Goal: Task Accomplishment & Management: Manage account settings

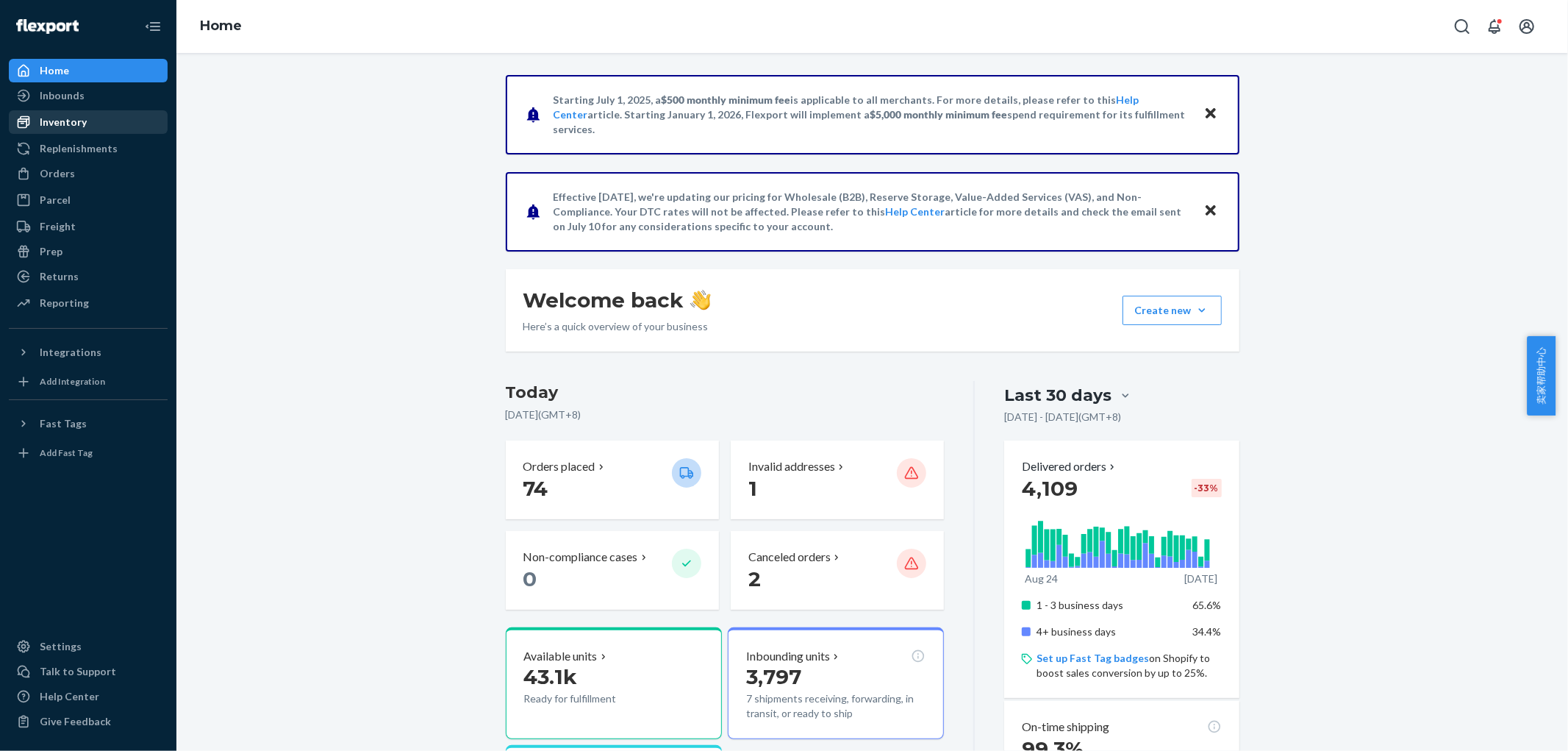
click at [91, 112] on div "Inventory" at bounding box center [88, 122] width 156 height 21
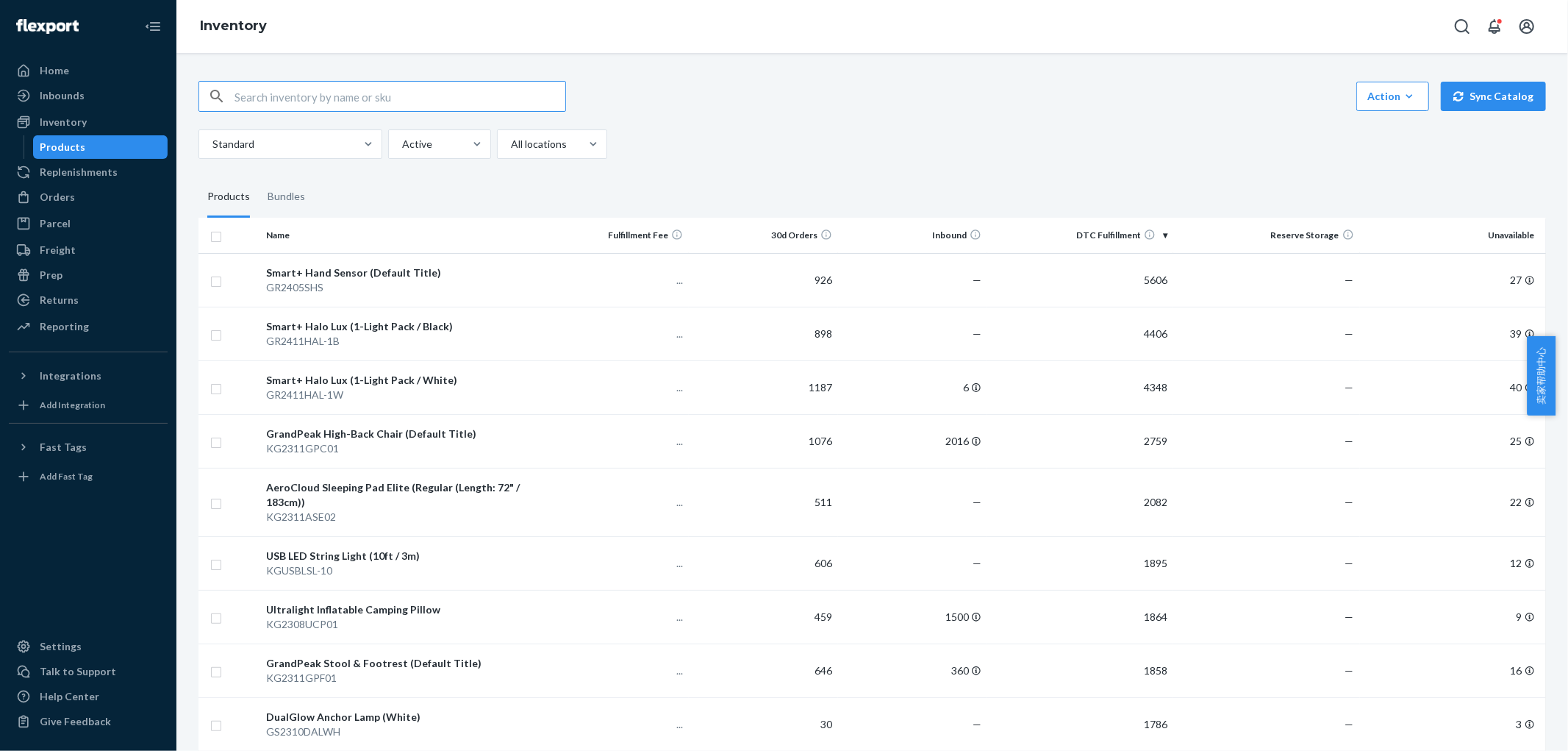
click at [403, 98] on input "text" at bounding box center [400, 96] width 331 height 29
type input "halo"
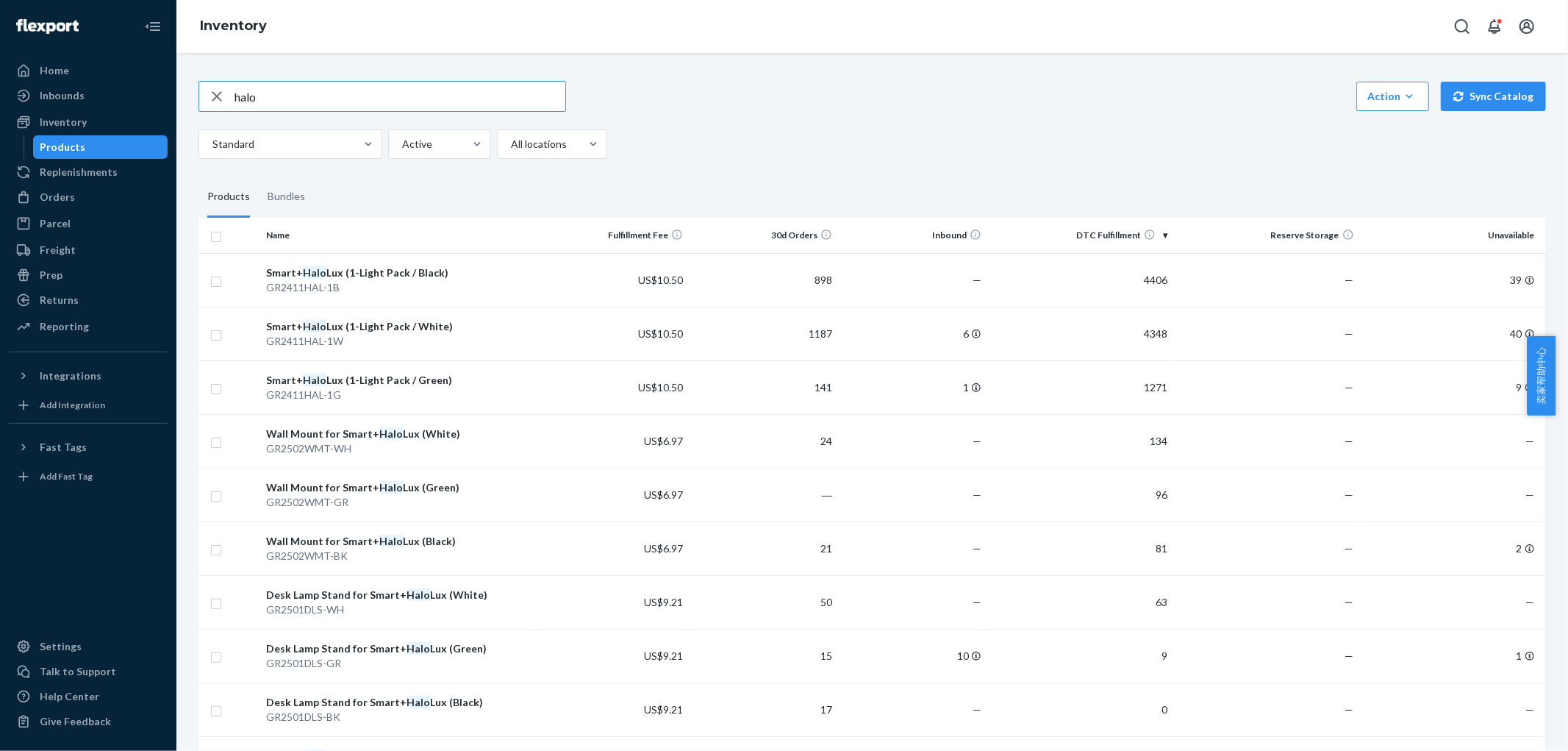
drag, startPoint x: 333, startPoint y: 108, endPoint x: 194, endPoint y: 101, distance: 139.2
click at [194, 101] on div "halo Action Create product Create bundle Bulk create products Bulk update produ…" at bounding box center [872, 520] width 1370 height 914
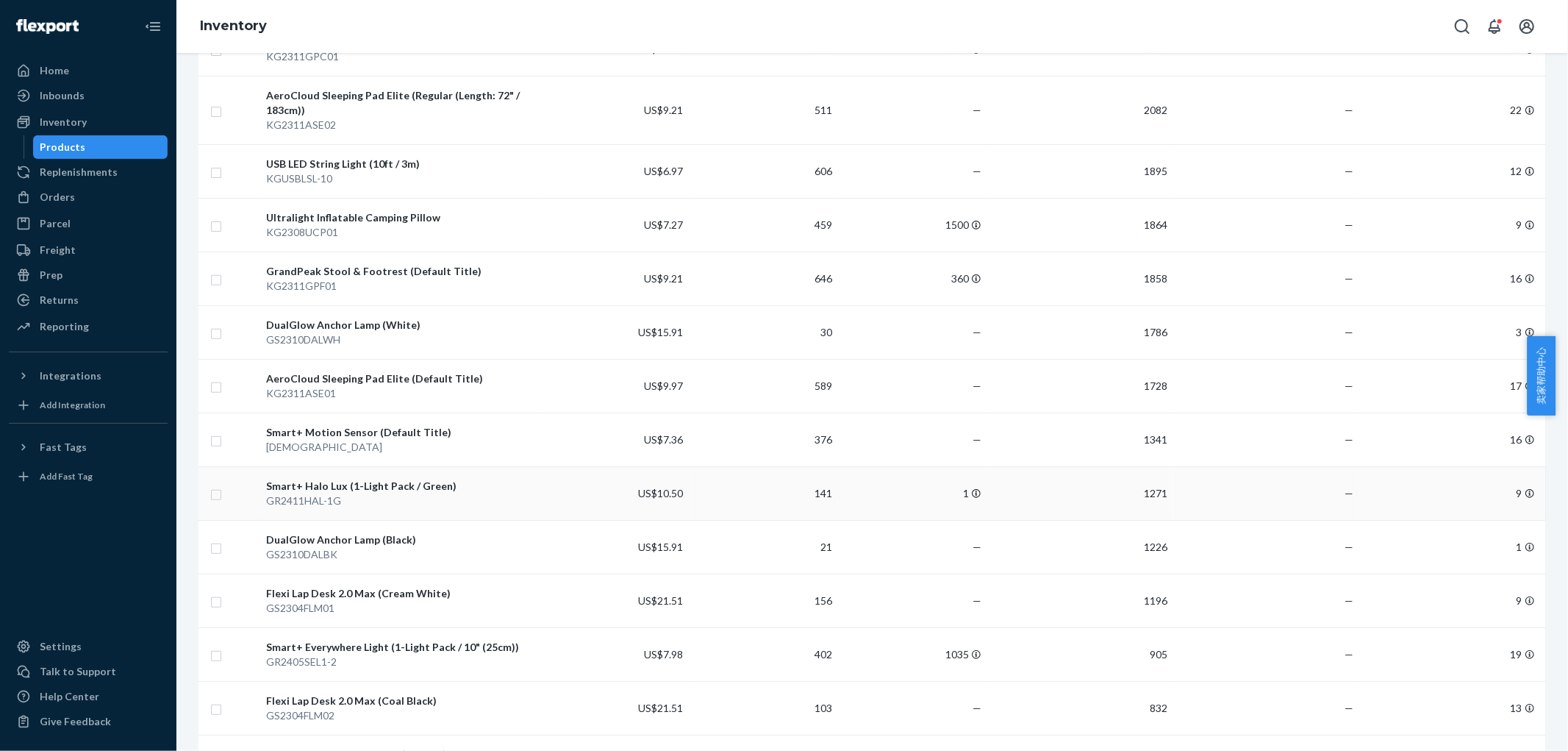
scroll to position [490, 0]
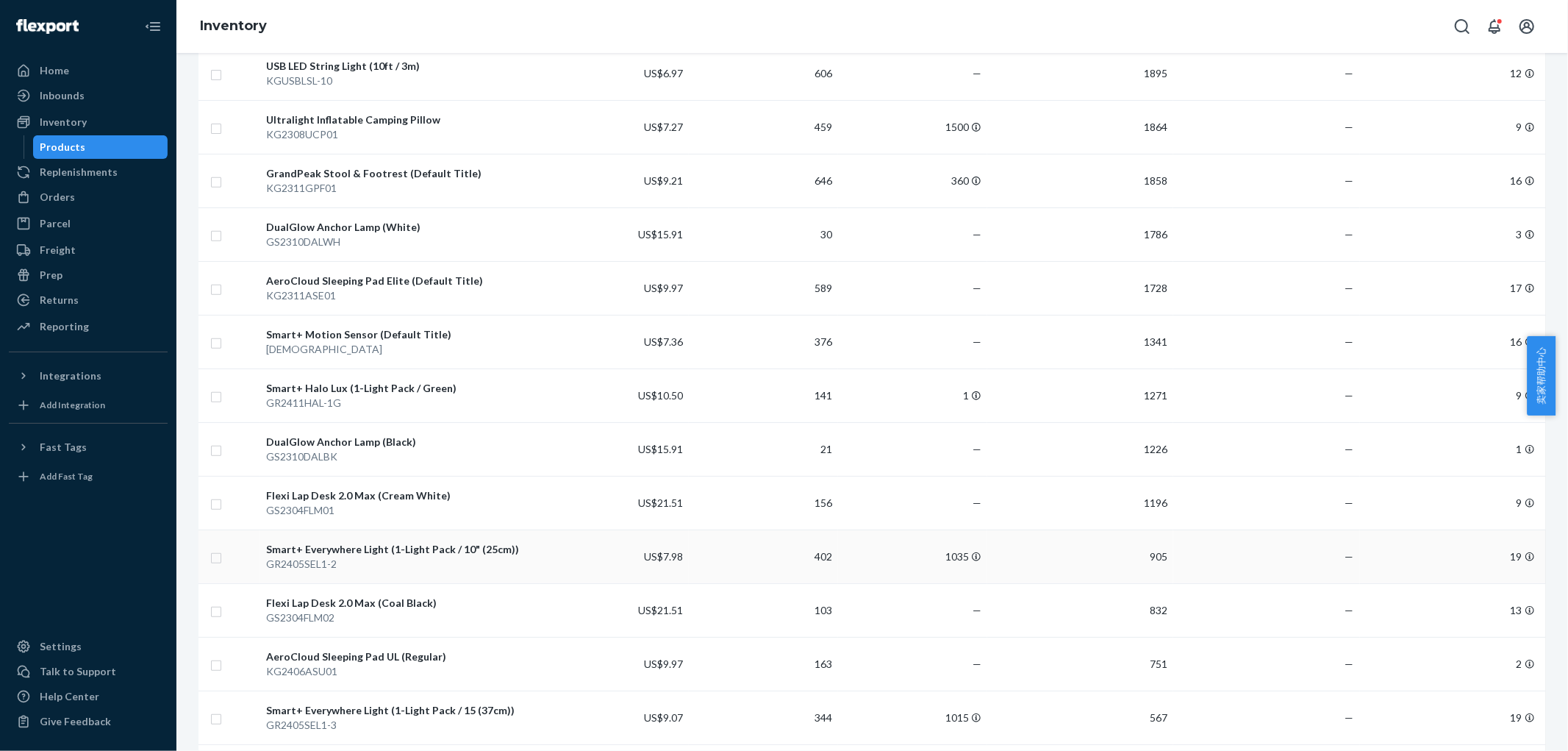
click at [473, 563] on div "GR2405SEL1-2" at bounding box center [399, 563] width 267 height 15
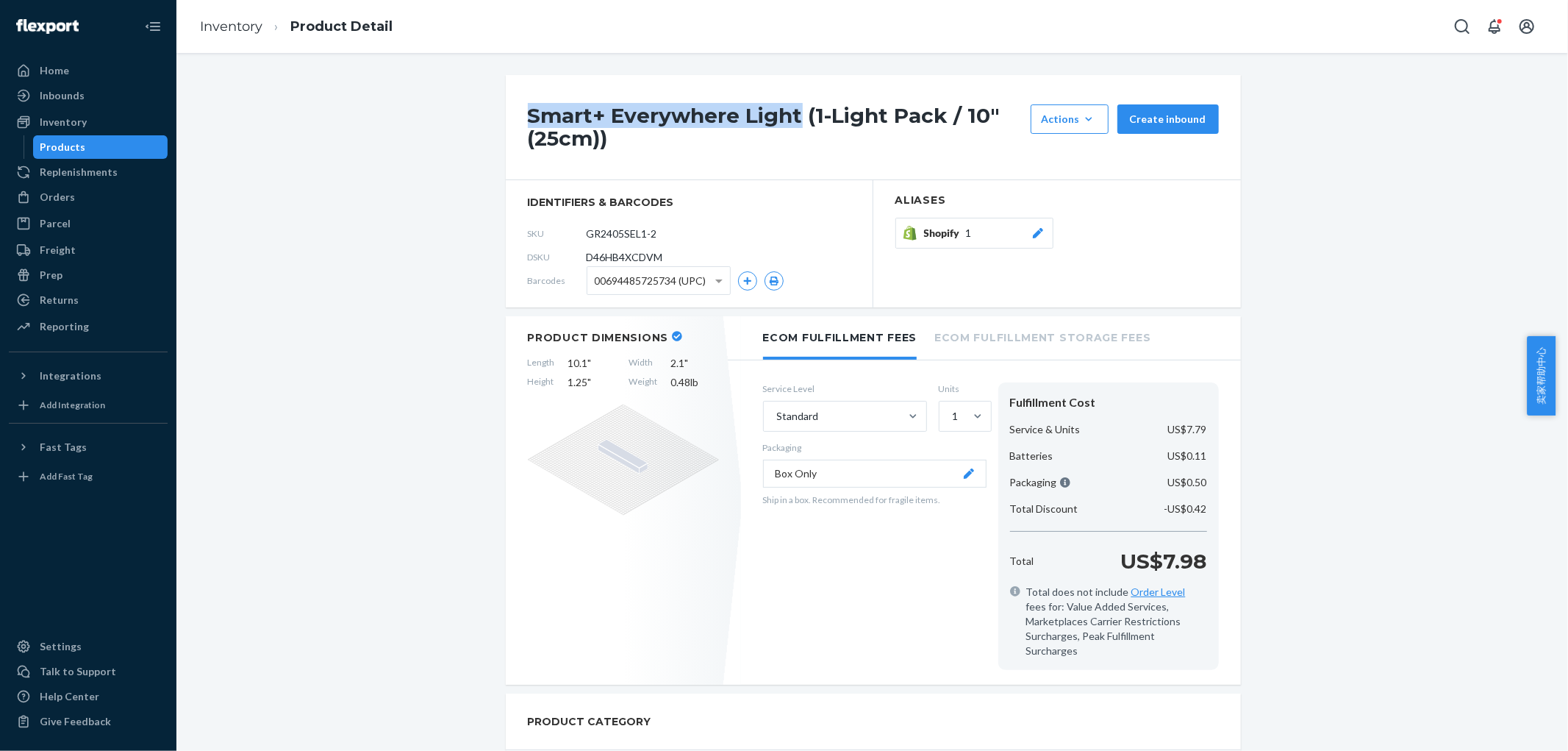
drag, startPoint x: 517, startPoint y: 108, endPoint x: 794, endPoint y: 101, distance: 277.1
click at [794, 101] on div "Smart+ Everywhere Light (1-Light Pack / 10" (25cm)) Actions Hide Request remova…" at bounding box center [874, 128] width 736 height 105
copy h1 "Smart+ Everywhere Light"
click at [232, 22] on link "Inventory" at bounding box center [231, 26] width 63 height 16
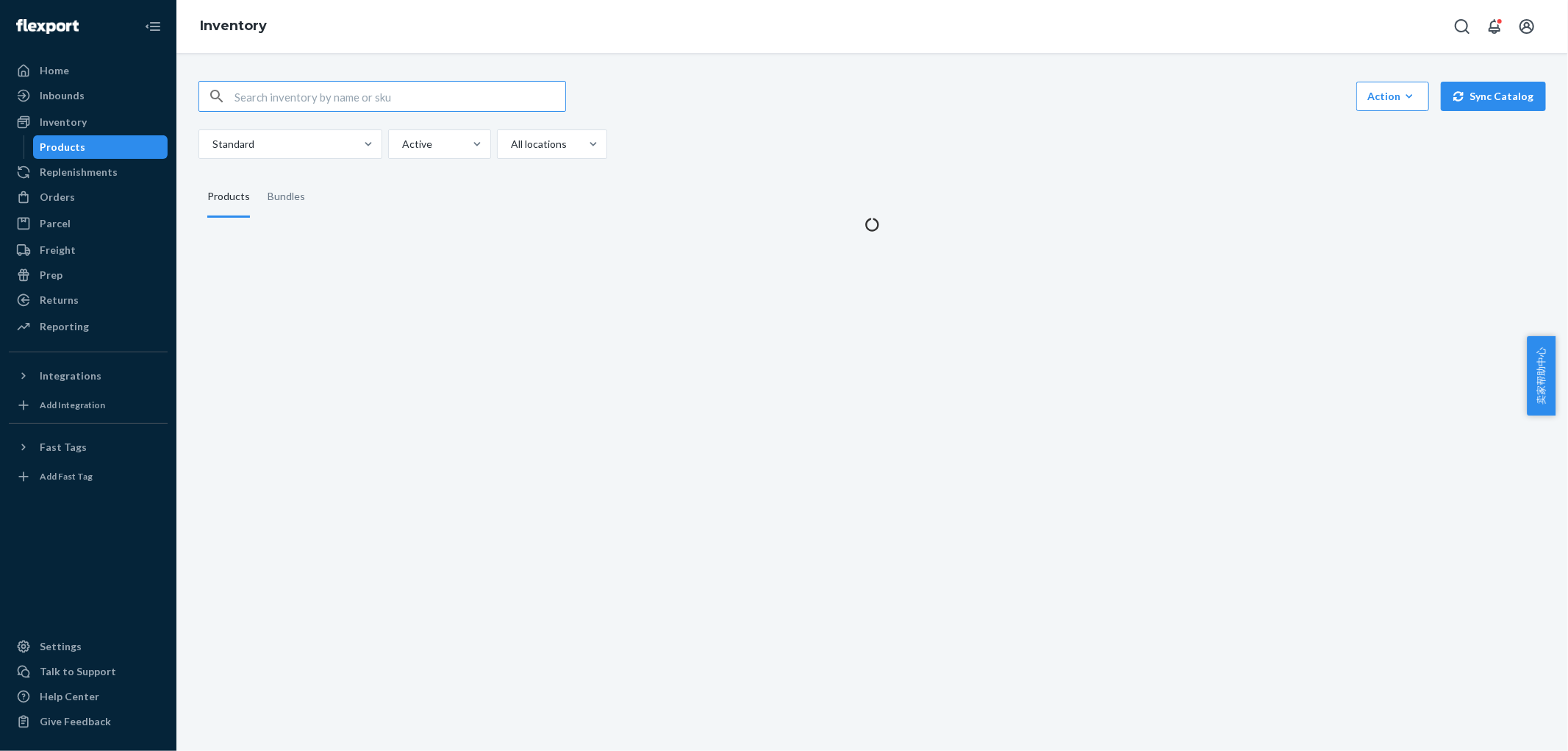
click at [346, 105] on input "text" at bounding box center [400, 96] width 331 height 29
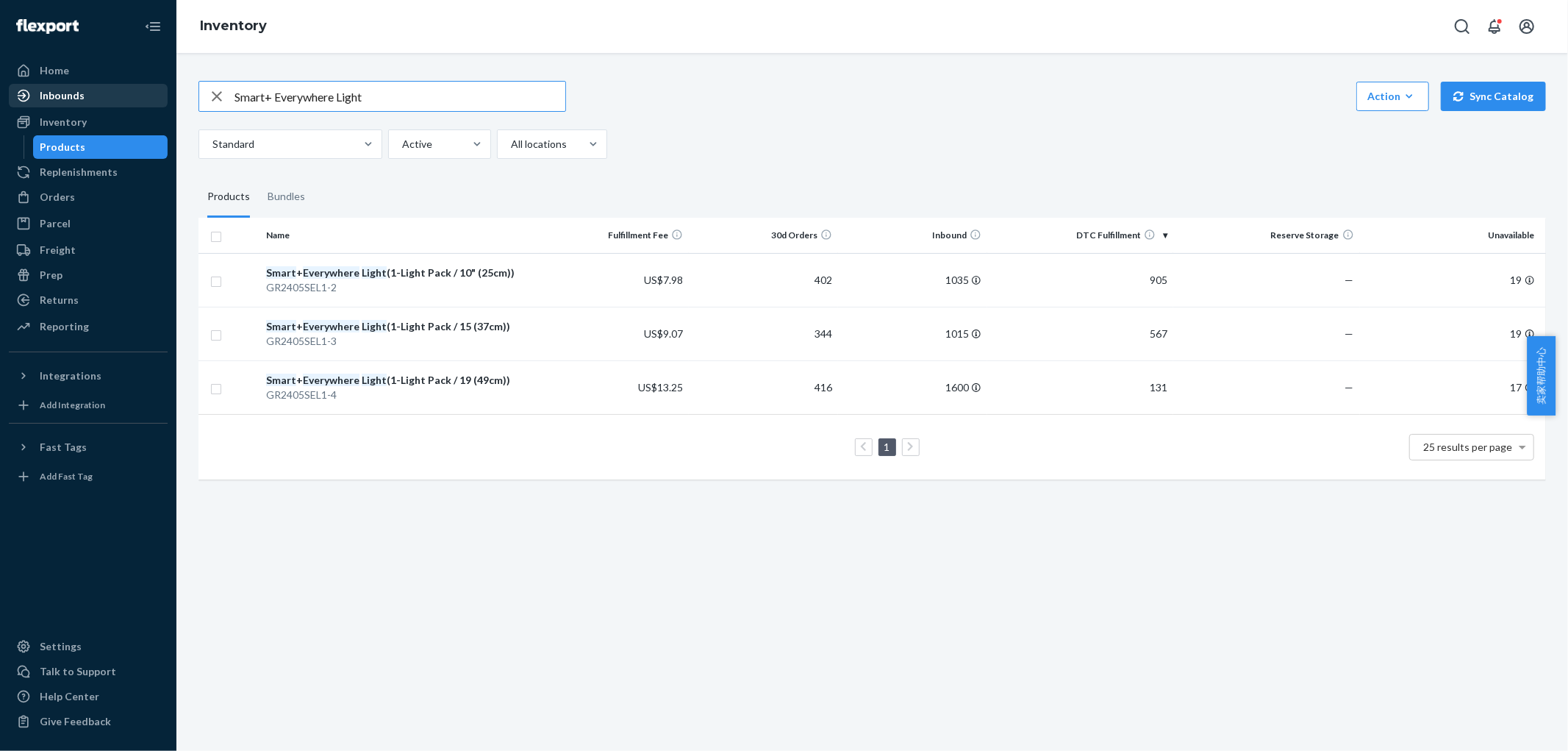
drag, startPoint x: 374, startPoint y: 92, endPoint x: 98, endPoint y: 85, distance: 276.1
click at [103, 85] on div "Home Inbounds Shipping Plans Problems Inventory Products Replenishments Orders …" at bounding box center [784, 375] width 1568 height 751
type input "halo"
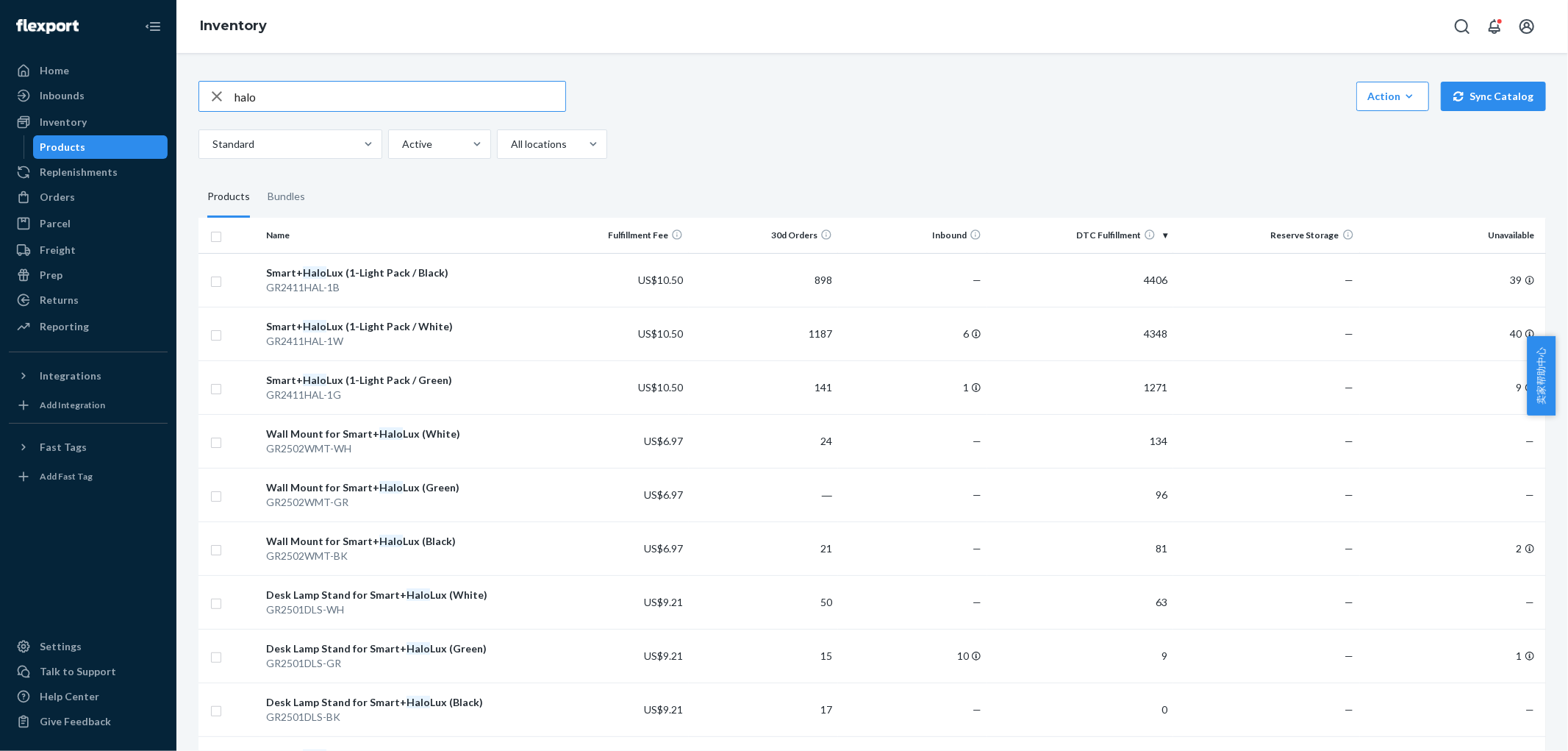
drag, startPoint x: 425, startPoint y: 105, endPoint x: 7, endPoint y: 87, distance: 418.4
click at [11, 88] on div "Home Inbounds Shipping Plans Problems Inventory Products Replenishments Orders …" at bounding box center [784, 375] width 1568 height 751
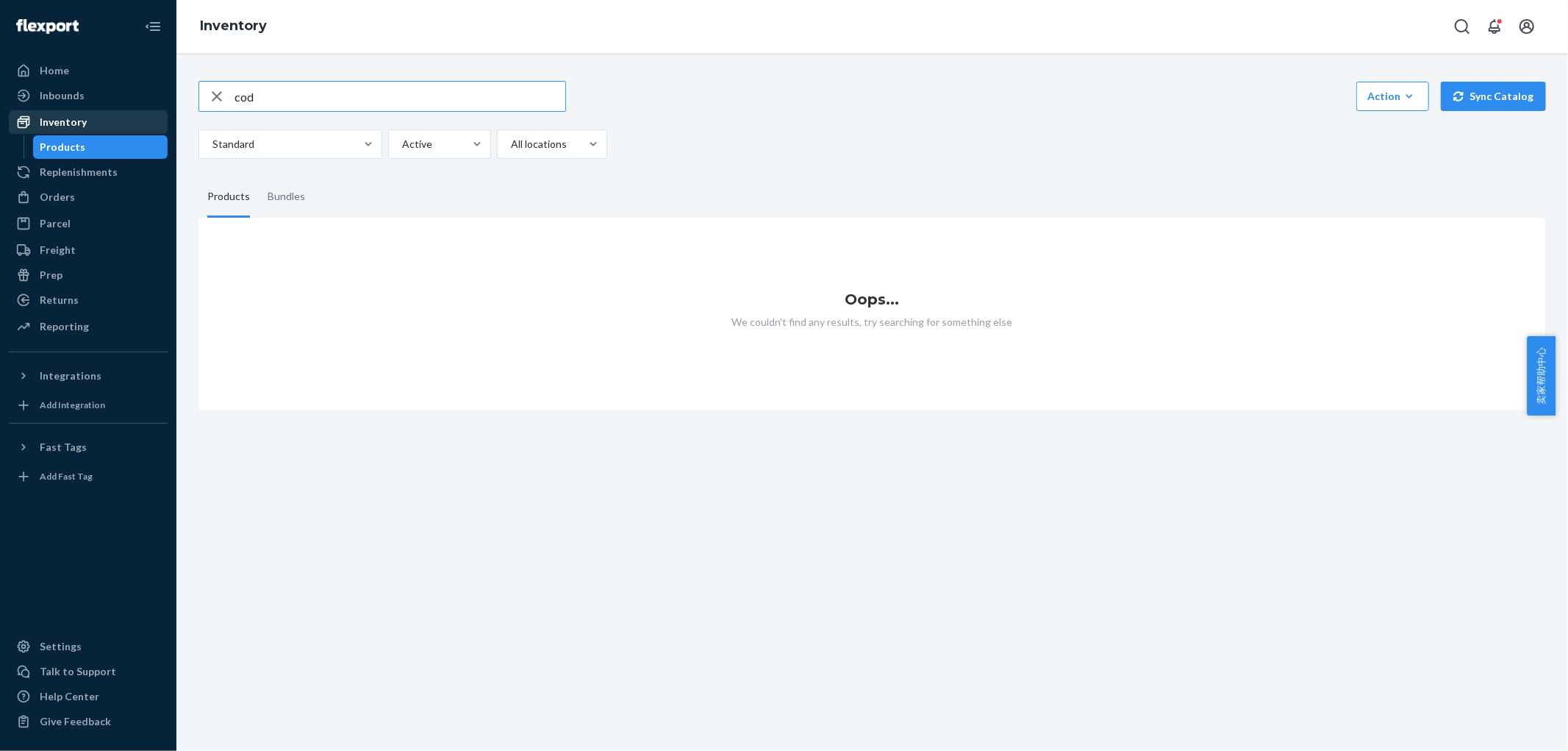
drag, startPoint x: 342, startPoint y: 99, endPoint x: 64, endPoint y: 118, distance: 278.6
click at [0, 116] on div "Home Inbounds Shipping Plans Problems Inventory Products Replenishments Orders …" at bounding box center [784, 375] width 1568 height 751
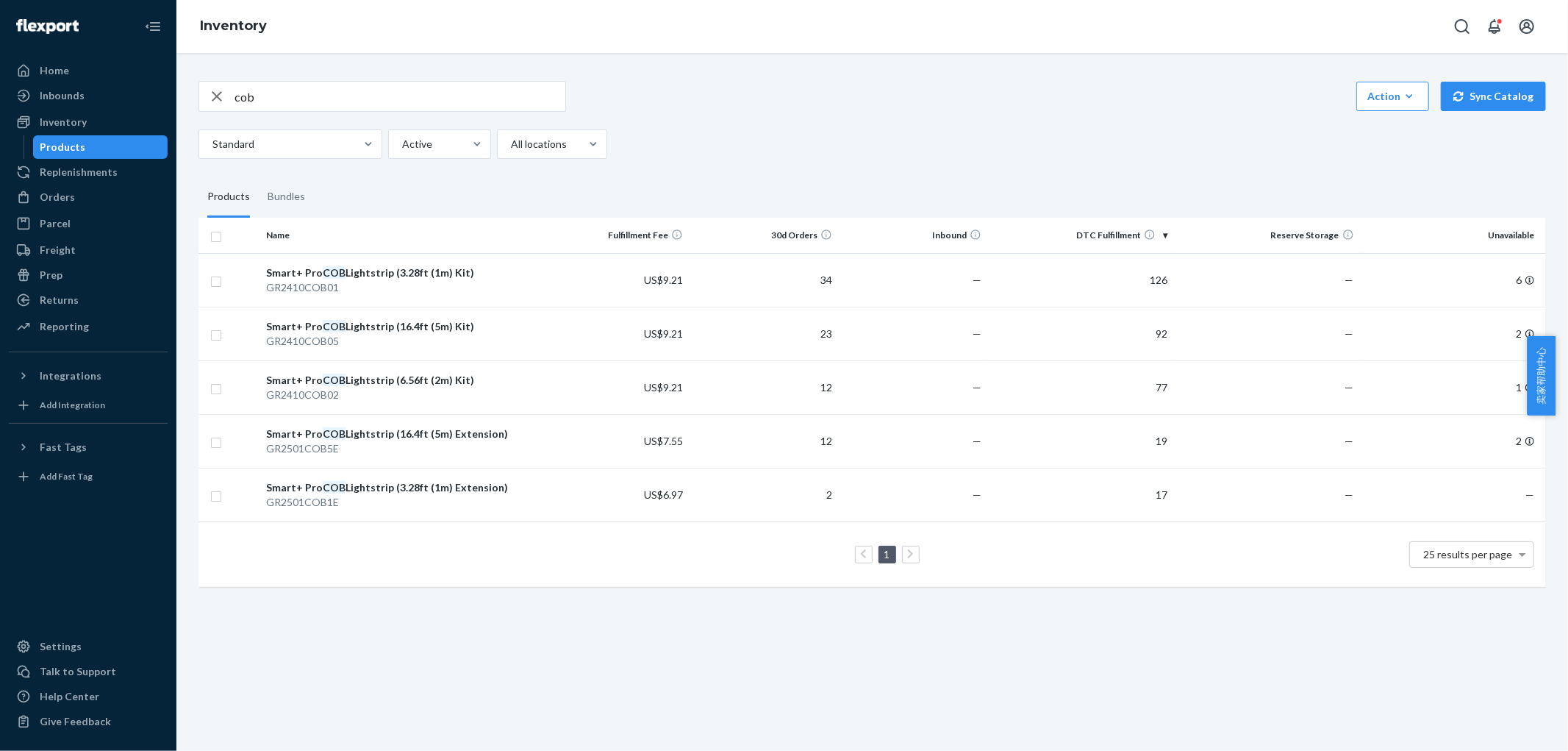
click at [1173, 98] on div "cob Action Create product Create bundle Bulk create products Bulk update produc…" at bounding box center [872, 96] width 1348 height 31
click at [1222, 120] on div "cob Action Create product Create bundle Bulk create products Bulk update produc…" at bounding box center [872, 119] width 1348 height 78
click at [377, 92] on input "cob" at bounding box center [400, 96] width 331 height 29
type input "c"
type input "halo"
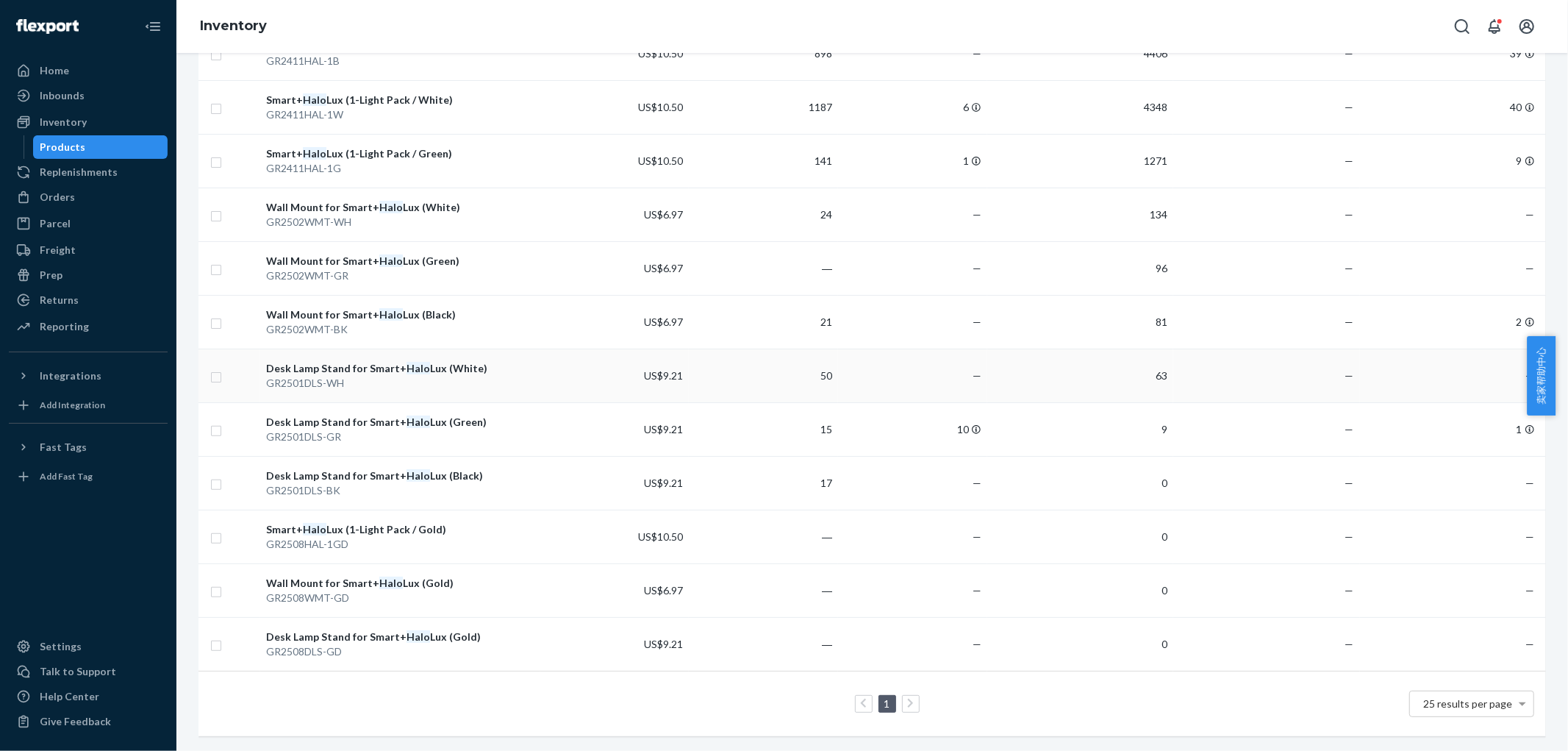
scroll to position [157, 0]
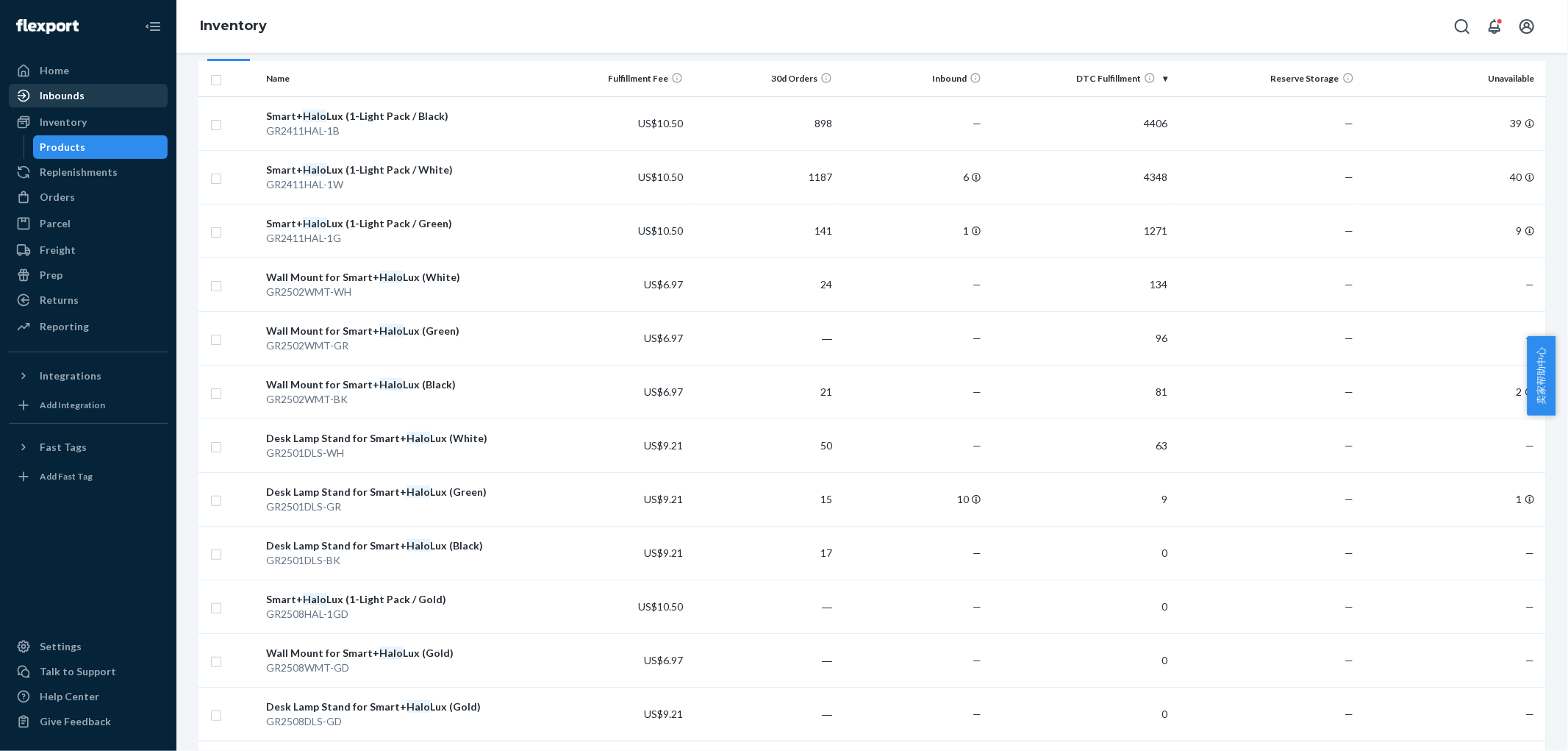
click at [69, 100] on div "Inbounds" at bounding box center [62, 95] width 45 height 15
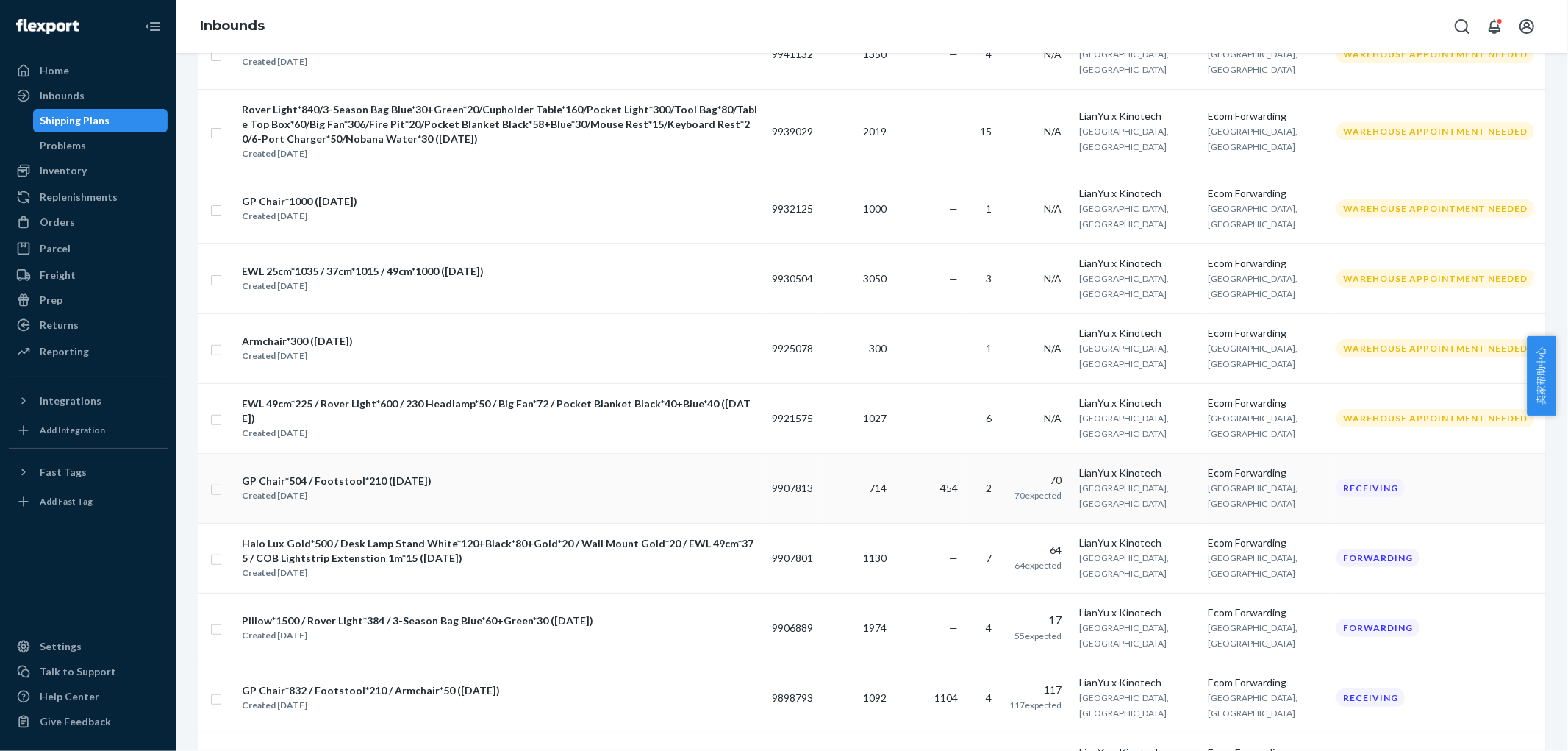
scroll to position [326, 0]
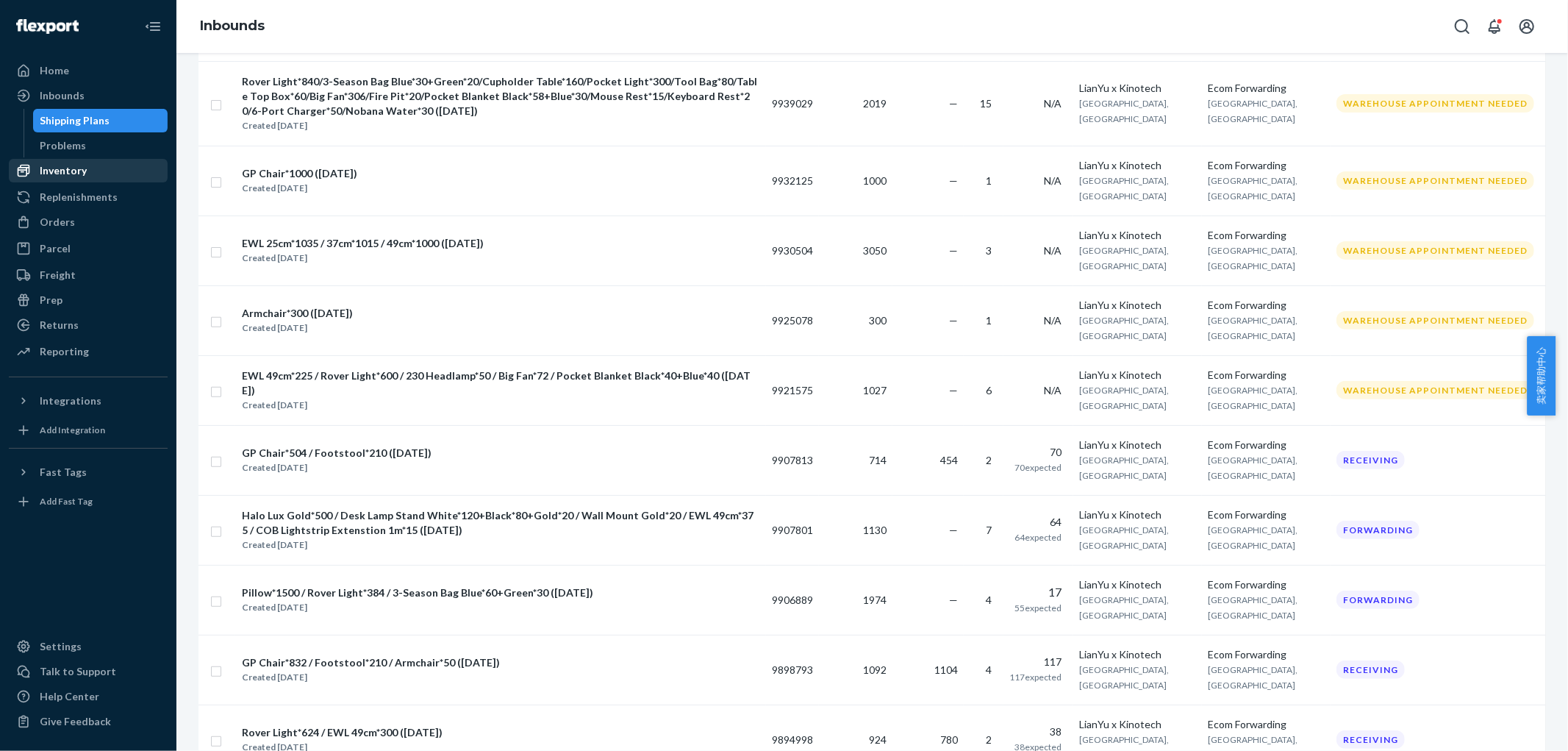
click at [98, 166] on div "Inventory" at bounding box center [88, 171] width 156 height 21
